Goal: Task Accomplishment & Management: Use online tool/utility

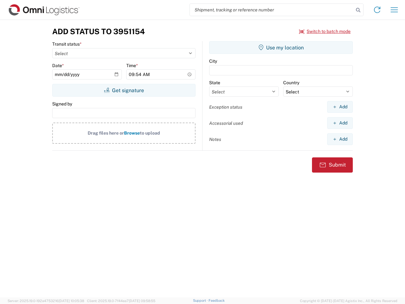
click at [272, 10] on input "search" at bounding box center [272, 10] width 164 height 12
click at [358, 10] on icon at bounding box center [358, 10] width 9 height 9
click at [377, 10] on icon at bounding box center [377, 10] width 10 height 10
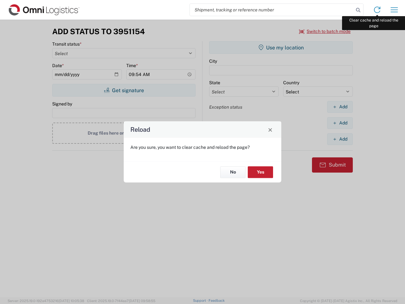
click at [395, 10] on div "Reload Are you sure, you want to clear cache and reload the page? No Yes" at bounding box center [202, 152] width 405 height 304
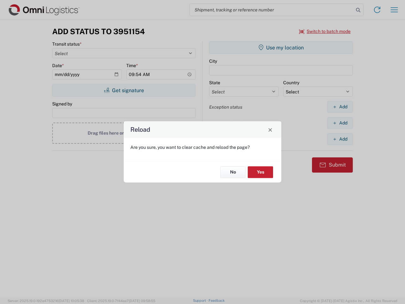
click at [325, 31] on div "Reload Are you sure, you want to clear cache and reload the page? No Yes" at bounding box center [202, 152] width 405 height 304
click at [124, 90] on div "Reload Are you sure, you want to clear cache and reload the page? No Yes" at bounding box center [202, 152] width 405 height 304
click at [281, 47] on div "Reload Are you sure, you want to clear cache and reload the page? No Yes" at bounding box center [202, 152] width 405 height 304
click at [340, 107] on div "Reload Are you sure, you want to clear cache and reload the page? No Yes" at bounding box center [202, 152] width 405 height 304
click at [340, 123] on div "Reload Are you sure, you want to clear cache and reload the page? No Yes" at bounding box center [202, 152] width 405 height 304
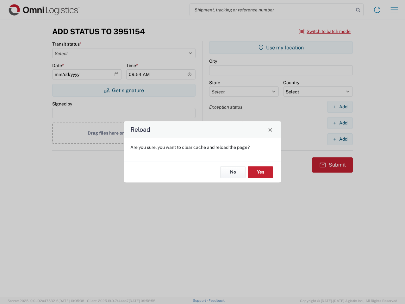
click at [340, 139] on div "Reload Are you sure, you want to clear cache and reload the page? No Yes" at bounding box center [202, 152] width 405 height 304
